Goal: Task Accomplishment & Management: Manage account settings

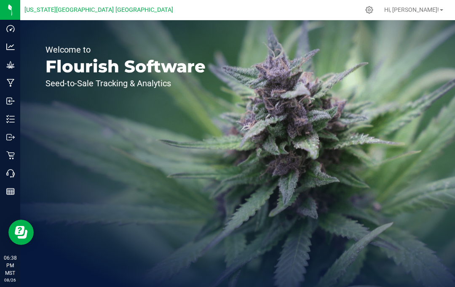
click at [14, 155] on icon at bounding box center [10, 155] width 8 height 8
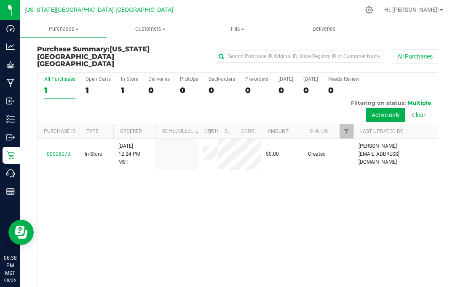
click at [389, 238] on div "00008073 In-Store [DATE] 12:24 PM MST $0.00 Created [PERSON_NAME][EMAIL_ADDRESS…" at bounding box center [237, 229] width 400 height 181
click at [431, 11] on span "Hi, [PERSON_NAME]!" at bounding box center [411, 9] width 55 height 7
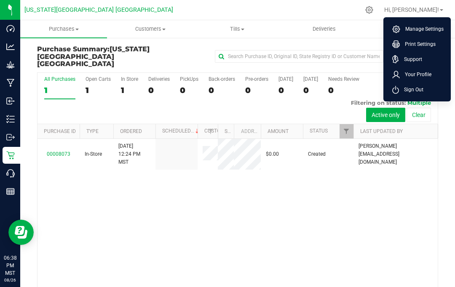
click at [421, 93] on span "Sign Out" at bounding box center [411, 90] width 24 height 8
